Goal: Information Seeking & Learning: Learn about a topic

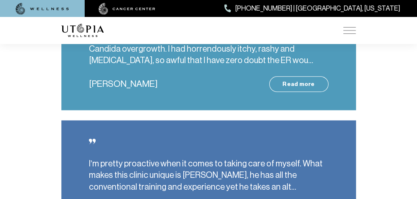
scroll to position [2309, 0]
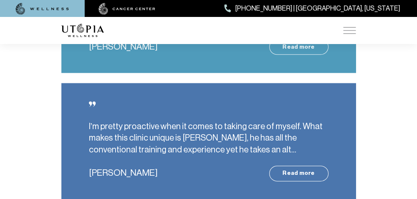
click at [328, 55] on link "Read more" at bounding box center [298, 47] width 59 height 16
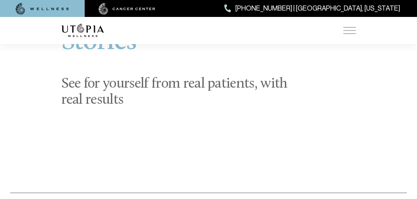
scroll to position [38, 0]
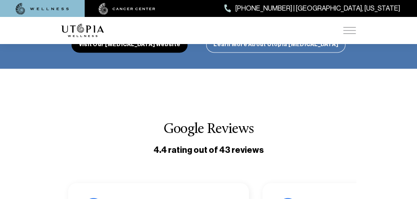
scroll to position [2540, 0]
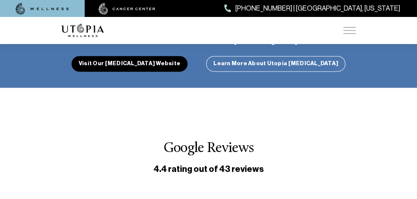
click at [356, 39] on div "ABOUT US [MEDICAL_DATA] SERVICES Services Overview [MEDICAL_DATA]: What It Is, …" at bounding box center [208, 30] width 295 height 27
click at [356, 34] on img at bounding box center [349, 30] width 13 height 7
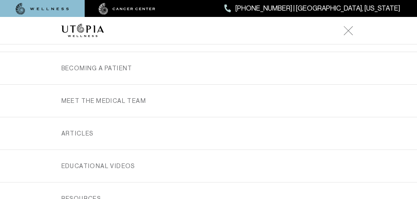
scroll to position [218, 0]
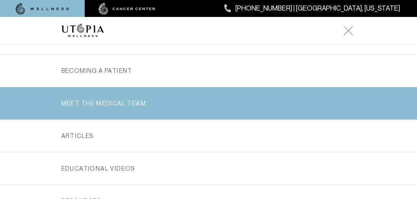
click at [71, 119] on link "MEET THE MEDICAL TEAM" at bounding box center [208, 103] width 295 height 32
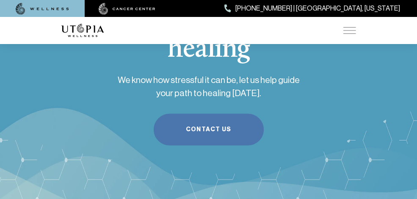
scroll to position [3617, 0]
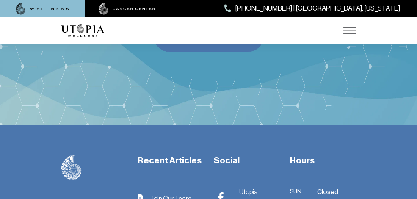
click at [356, 34] on img at bounding box center [349, 30] width 13 height 7
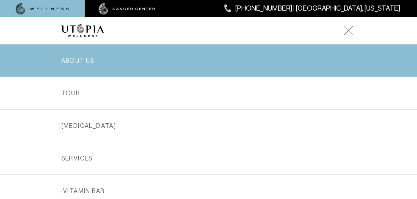
click at [61, 77] on link "ABOUT US" at bounding box center [208, 60] width 295 height 32
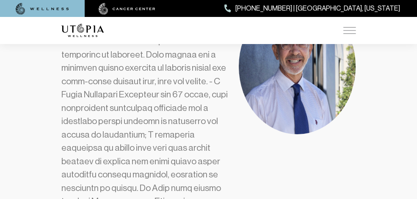
scroll to position [154, 0]
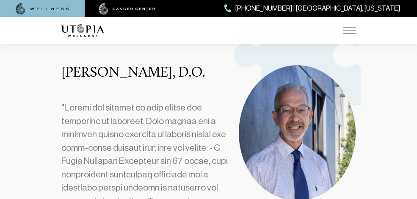
drag, startPoint x: 15, startPoint y: 84, endPoint x: 216, endPoint y: 85, distance: 201.1
click at [216, 81] on h3 "[PERSON_NAME], D.O." at bounding box center [145, 73] width 168 height 16
copy h3 "[PERSON_NAME], D.O."
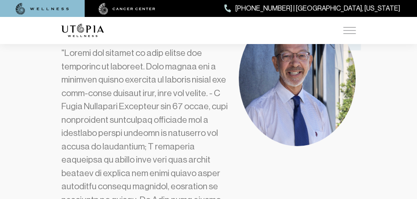
scroll to position [231, 0]
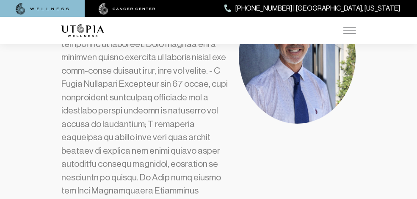
click at [132, 10] on img at bounding box center [127, 9] width 57 height 12
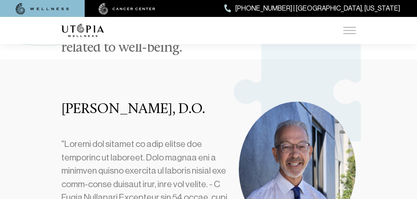
scroll to position [115, 0]
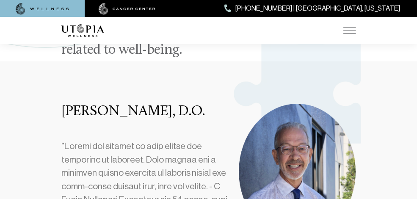
drag, startPoint x: 16, startPoint y: 124, endPoint x: 200, endPoint y: 128, distance: 184.6
click at [200, 120] on h3 "[PERSON_NAME], D.O." at bounding box center [145, 112] width 168 height 16
copy h3 "[PERSON_NAME], D.O."
drag, startPoint x: 199, startPoint y: 119, endPoint x: 210, endPoint y: 116, distance: 10.8
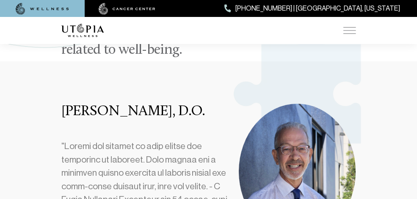
copy h3 "[PERSON_NAME], D.O."
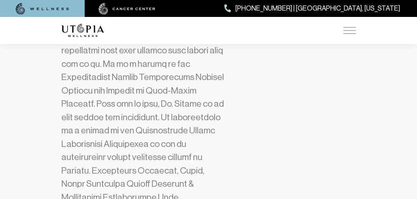
scroll to position [461, 0]
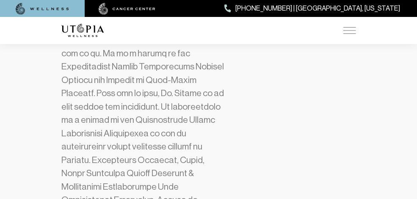
click at [139, 11] on img at bounding box center [127, 9] width 57 height 12
